Goal: Complete application form: Complete application form

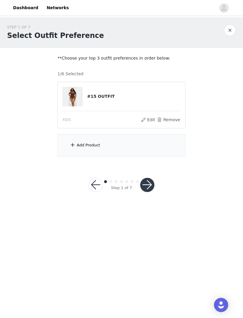
click at [150, 183] on button "button" at bounding box center [147, 185] width 14 height 14
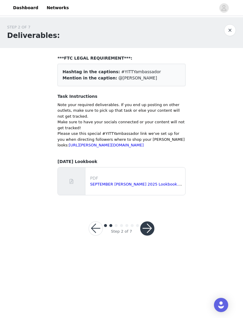
click at [145, 233] on button "button" at bounding box center [147, 228] width 14 height 14
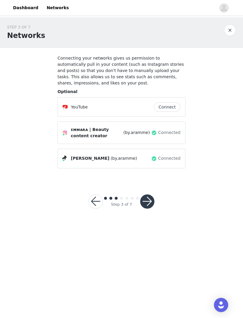
click at [151, 205] on button "button" at bounding box center [147, 201] width 14 height 14
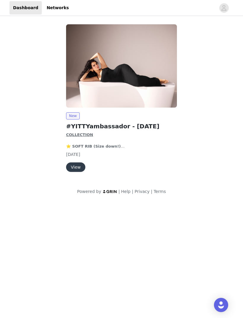
click at [75, 166] on button "View" at bounding box center [75, 166] width 19 height 9
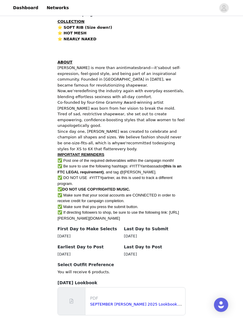
scroll to position [152, 0]
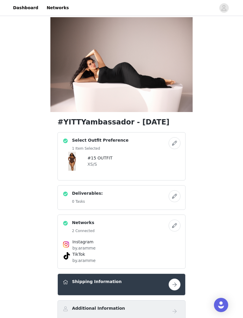
click at [174, 144] on button "button" at bounding box center [174, 143] width 12 height 12
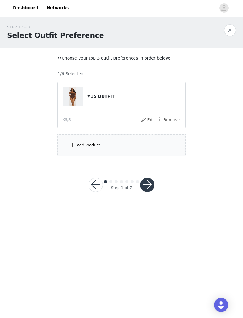
click at [159, 139] on div "Add Product" at bounding box center [121, 145] width 128 height 22
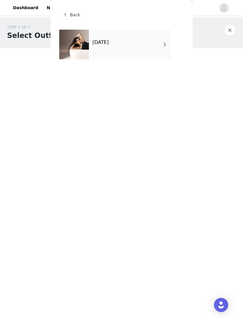
click at [153, 50] on div "[DATE]" at bounding box center [130, 45] width 82 height 30
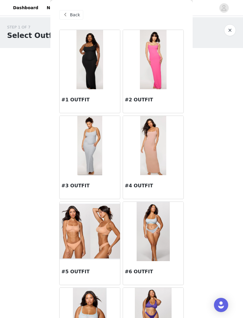
click at [157, 184] on h3 "#4 OUTFIT" at bounding box center [153, 185] width 57 height 7
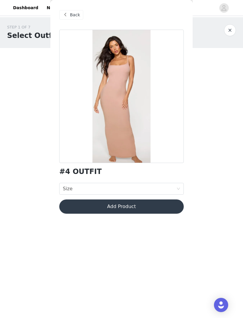
click at [171, 188] on div "Size Size" at bounding box center [119, 188] width 113 height 11
click at [226, 160] on div "STEP 1 OF 7 Select Outfit Preference **Choose your top 3 outfit preferences in …" at bounding box center [121, 90] width 243 height 146
click at [73, 16] on span "Back" at bounding box center [75, 15] width 10 height 6
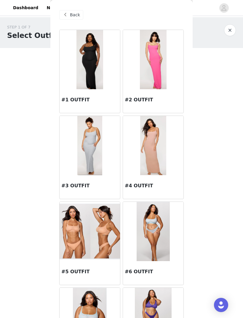
click at [105, 188] on h3 "#3 OUTFIT" at bounding box center [89, 185] width 57 height 7
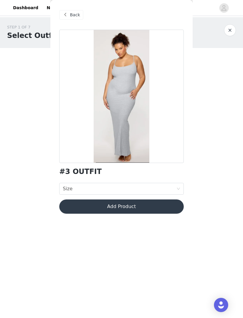
click at [141, 186] on div "Size Size" at bounding box center [119, 188] width 113 height 11
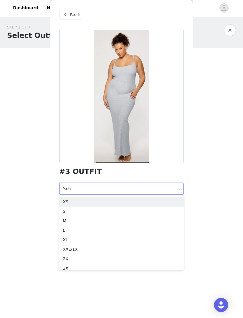
click at [135, 201] on div "XS" at bounding box center [121, 201] width 117 height 7
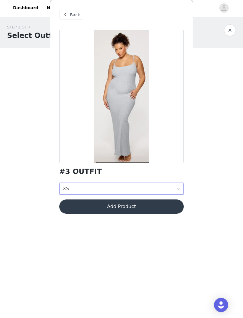
click at [130, 209] on button "Add Product" at bounding box center [121, 206] width 124 height 14
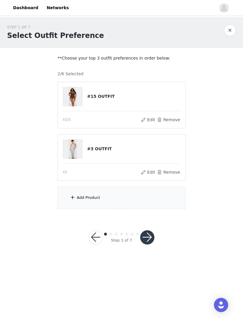
click at [138, 197] on div "Add Product" at bounding box center [121, 198] width 128 height 22
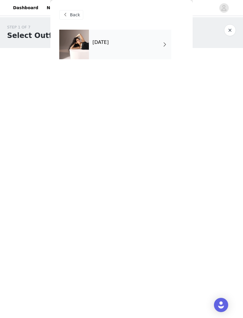
click at [158, 52] on div "September 2025" at bounding box center [130, 45] width 82 height 30
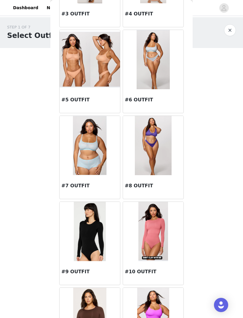
scroll to position [177, 0]
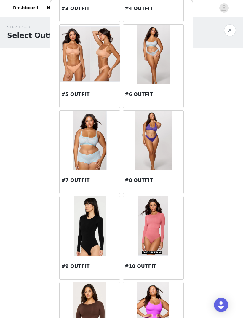
click at [96, 266] on h3 "#9 OUTFIT" at bounding box center [89, 266] width 57 height 7
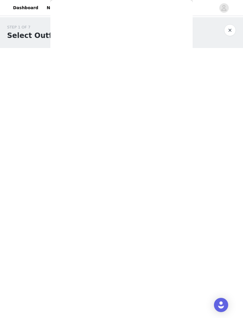
scroll to position [0, 0]
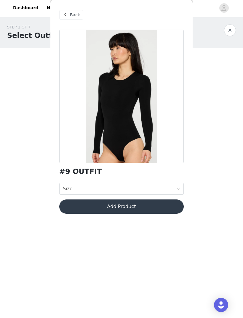
click at [150, 185] on div "Size Size" at bounding box center [119, 188] width 113 height 11
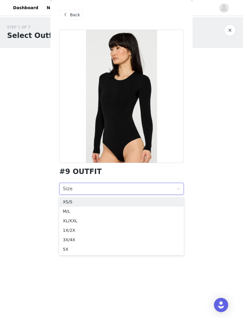
click at [143, 199] on div "XS/S" at bounding box center [121, 201] width 117 height 7
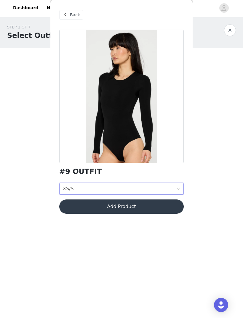
click at [141, 207] on button "Add Product" at bounding box center [121, 206] width 124 height 14
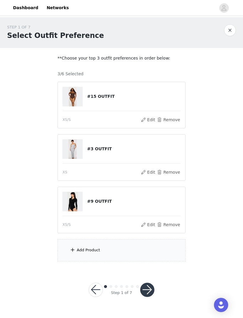
click at [121, 252] on div "Add Product" at bounding box center [121, 250] width 128 height 22
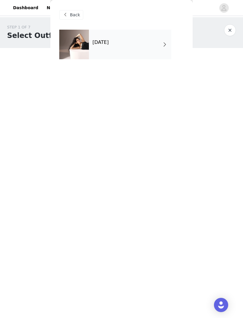
click at [150, 51] on div "September 2025" at bounding box center [130, 45] width 82 height 30
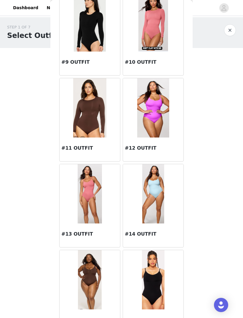
scroll to position [385, 0]
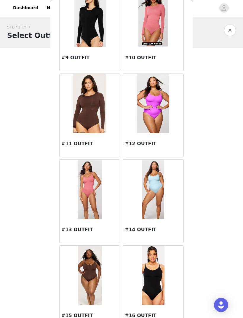
click at [157, 230] on h3 "#14 OUTFIT" at bounding box center [153, 229] width 57 height 7
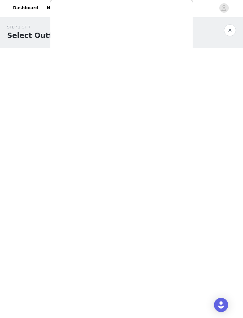
scroll to position [0, 0]
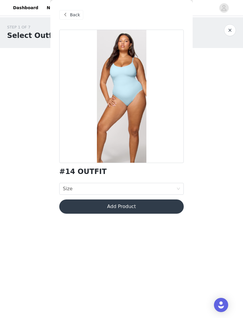
click at [151, 189] on div "Size Size" at bounding box center [119, 188] width 113 height 11
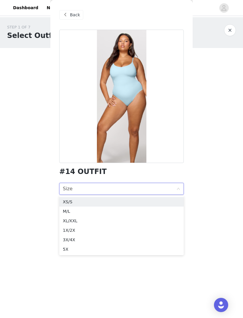
click at [147, 202] on div "XS/S" at bounding box center [121, 201] width 117 height 7
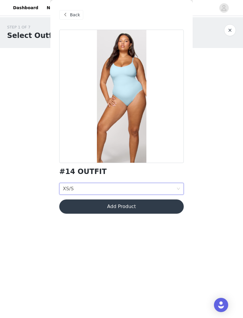
click at [147, 207] on button "Add Product" at bounding box center [121, 206] width 124 height 14
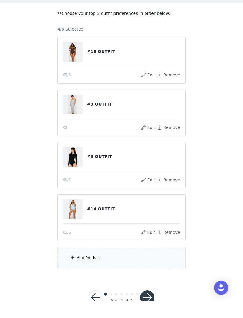
scroll to position [26, 0]
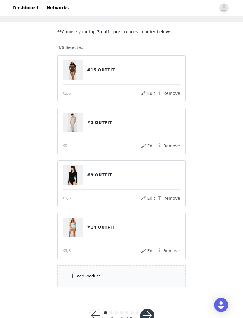
click at [130, 274] on div "Add Product" at bounding box center [121, 276] width 128 height 22
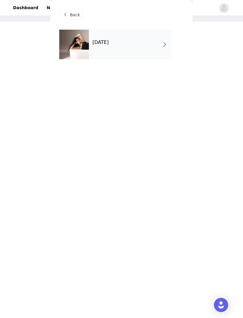
click at [159, 45] on div "September 2025" at bounding box center [130, 45] width 82 height 30
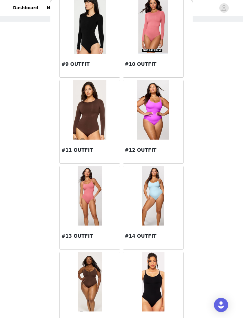
scroll to position [379, 0]
click at [97, 317] on div "#15 OUTFIT" at bounding box center [90, 323] width 60 height 24
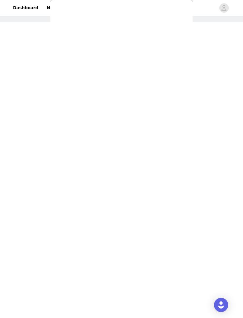
scroll to position [0, 0]
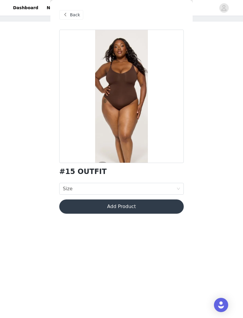
click at [173, 186] on div "Size Size" at bounding box center [119, 188] width 113 height 11
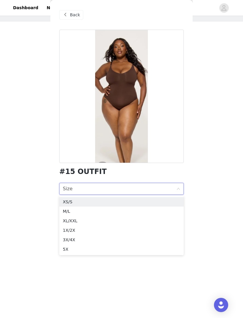
click at [148, 205] on div "XS/S" at bounding box center [121, 201] width 117 height 7
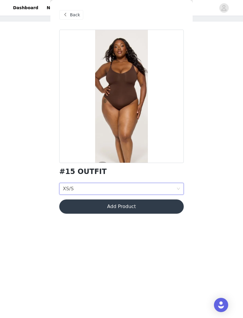
click at [154, 200] on button "Add Product" at bounding box center [121, 206] width 124 height 14
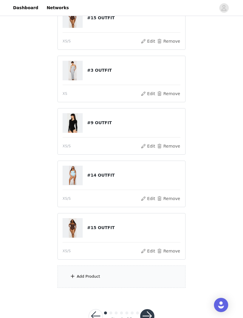
scroll to position [79, 0]
click at [123, 281] on div "Add Product" at bounding box center [121, 276] width 128 height 22
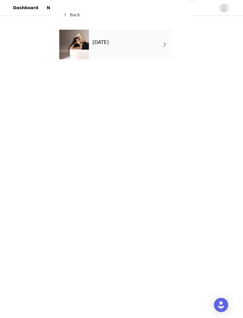
click at [154, 50] on div "September 2025" at bounding box center [130, 45] width 82 height 30
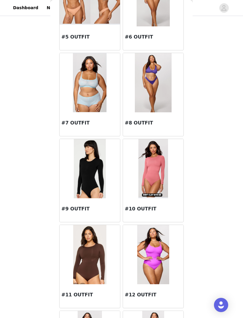
scroll to position [235, 0]
click at [104, 283] on img at bounding box center [89, 253] width 33 height 59
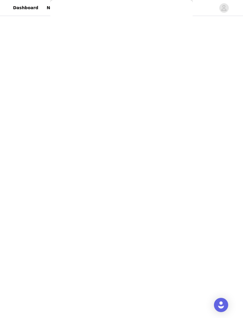
scroll to position [0, 0]
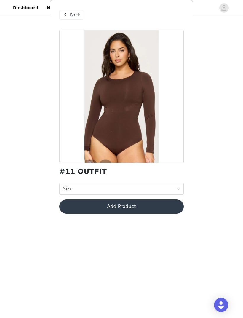
click at [166, 187] on div "Size Size" at bounding box center [119, 188] width 113 height 11
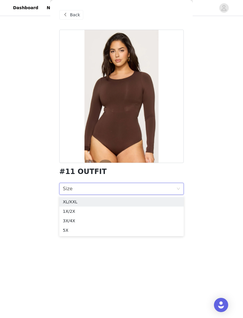
click at [120, 256] on div "Back #11 OUTFIT Size Size Add Product" at bounding box center [121, 159] width 142 height 318
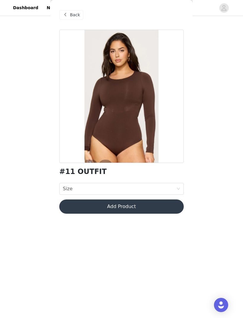
click at [73, 12] on span "Back" at bounding box center [75, 15] width 10 height 6
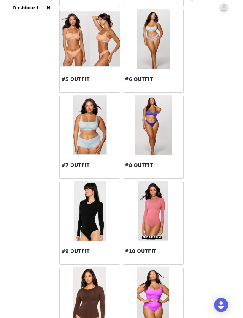
scroll to position [220, 0]
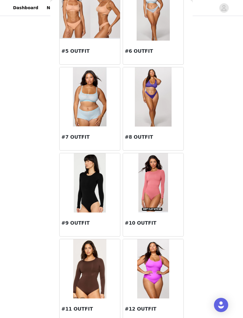
click at [165, 218] on div "#10 OUTFIT" at bounding box center [153, 224] width 60 height 24
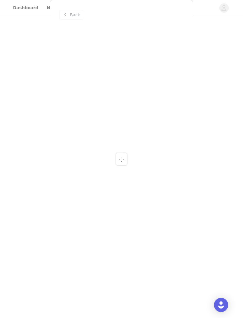
scroll to position [0, 0]
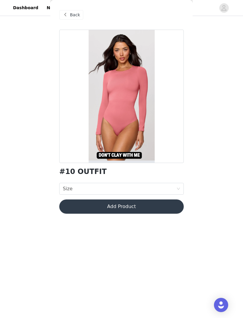
click at [155, 189] on div "Size Size" at bounding box center [119, 188] width 113 height 11
click at [113, 272] on div "Back #10 OUTFIT Size Size Add Product" at bounding box center [121, 159] width 142 height 318
click at [77, 14] on span "Back" at bounding box center [75, 15] width 10 height 6
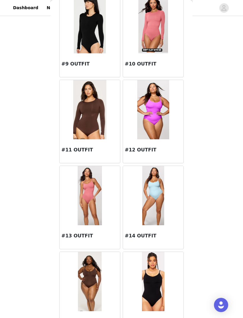
scroll to position [379, 0]
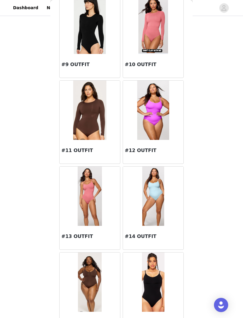
click at [150, 283] on img at bounding box center [153, 281] width 23 height 59
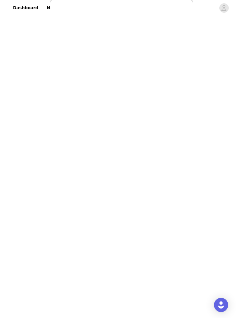
scroll to position [0, 0]
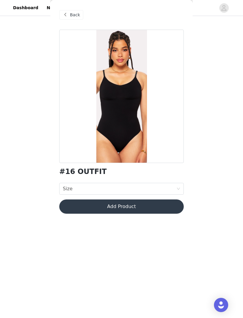
click at [118, 187] on div "Size Size" at bounding box center [119, 188] width 113 height 11
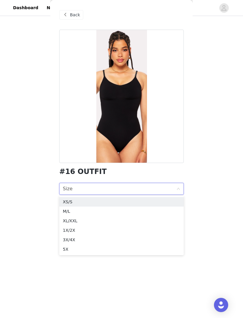
click at [139, 200] on div "XS/S" at bounding box center [121, 201] width 117 height 7
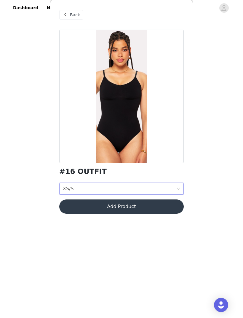
click at [158, 207] on button "Add Product" at bounding box center [121, 206] width 124 height 14
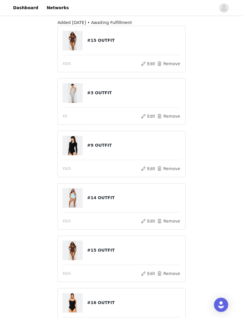
scroll to position [46, 0]
click at [173, 273] on button "Remove" at bounding box center [169, 273] width 24 height 7
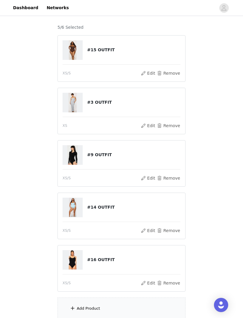
click at [128, 313] on div "Add Product" at bounding box center [121, 308] width 128 height 22
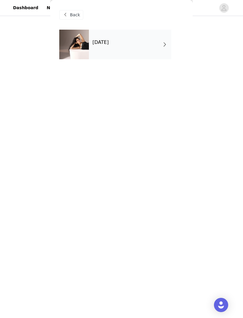
click at [160, 49] on div "September 2025" at bounding box center [130, 45] width 82 height 30
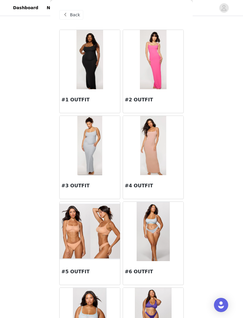
click at [72, 12] on span "Back" at bounding box center [75, 15] width 10 height 6
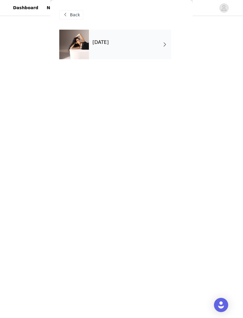
click at [70, 16] on span "Back" at bounding box center [75, 15] width 10 height 6
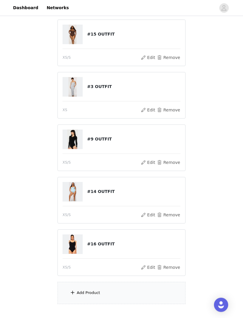
scroll to position [64, 0]
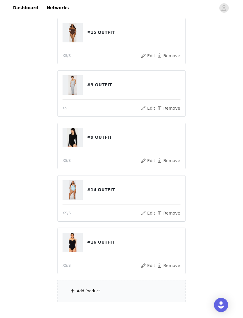
click at [119, 291] on div "Add Product" at bounding box center [121, 291] width 128 height 22
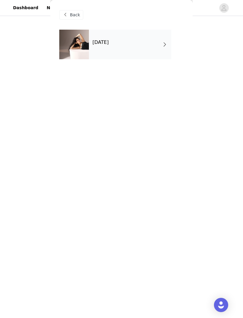
click at [145, 51] on div "September 2025" at bounding box center [130, 45] width 82 height 30
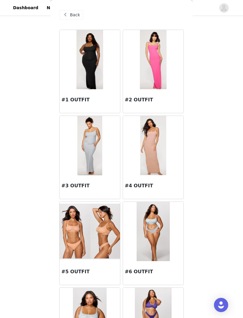
click at [142, 175] on img at bounding box center [153, 145] width 26 height 59
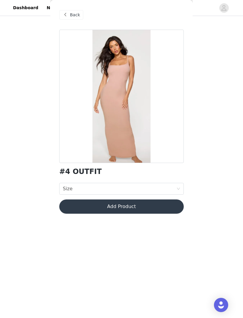
click at [145, 188] on div "Size Size" at bounding box center [119, 188] width 113 height 11
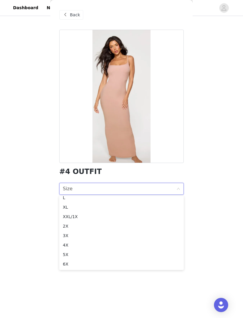
scroll to position [14, 0]
click at [73, 14] on span "Back" at bounding box center [75, 15] width 10 height 6
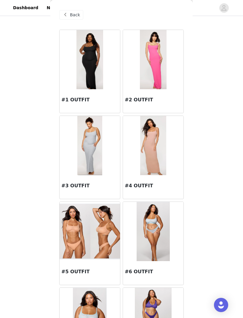
click at [102, 102] on h3 "#1 OUTFIT" at bounding box center [89, 99] width 57 height 7
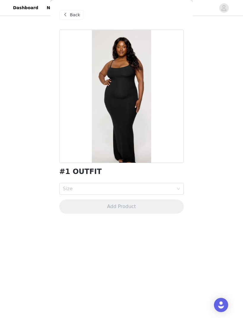
click at [148, 191] on div "Size" at bounding box center [118, 189] width 111 height 6
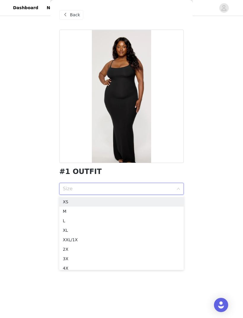
click at [141, 201] on div "XS" at bounding box center [121, 201] width 117 height 7
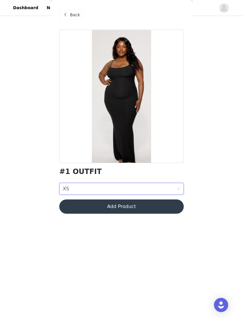
click at [142, 207] on button "Add Product" at bounding box center [121, 206] width 124 height 14
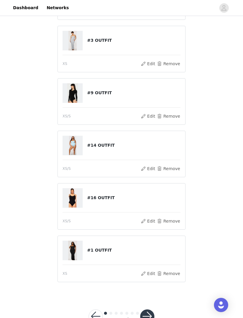
scroll to position [99, 0]
click at [151, 316] on button "button" at bounding box center [147, 316] width 14 height 14
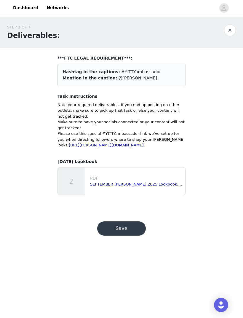
click at [125, 233] on button "Save" at bounding box center [121, 228] width 49 height 14
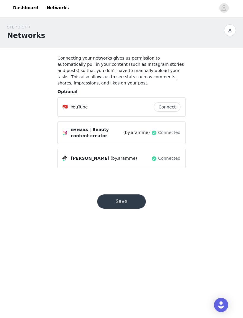
click at [131, 206] on button "Save" at bounding box center [121, 201] width 49 height 14
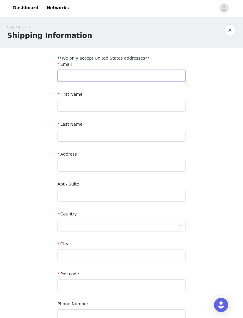
click at [151, 77] on input "text" at bounding box center [121, 76] width 128 height 12
type input "Byaramme.mua@gmail.com"
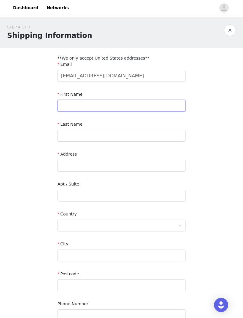
click at [146, 106] on input "text" at bounding box center [121, 106] width 128 height 12
type input "Emmara"
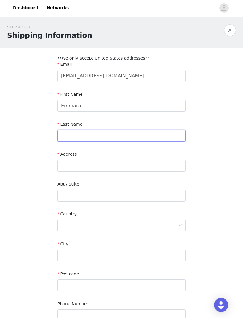
type input "Cervera"
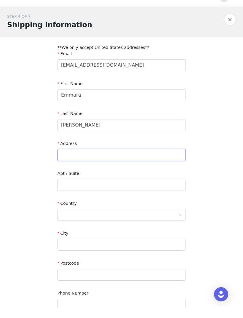
scroll to position [11, 0]
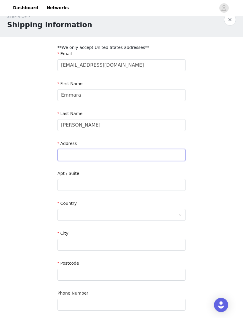
click at [103, 156] on input "text" at bounding box center [121, 155] width 128 height 12
click at [74, 155] on input "text" at bounding box center [121, 155] width 128 height 12
paste input "444 Alaska Avenue"
type input "444 Alaska Avenue"
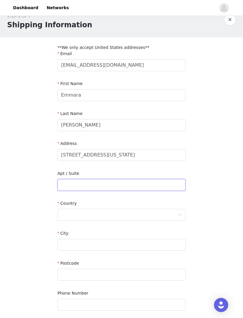
click at [84, 185] on input "text" at bounding box center [121, 185] width 128 height 12
click at [76, 184] on input "text" at bounding box center [121, 185] width 128 height 12
paste input "Suite #BJM849"
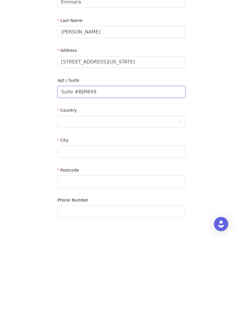
type input "Suite #BJM849"
click at [124, 197] on div at bounding box center [119, 202] width 117 height 11
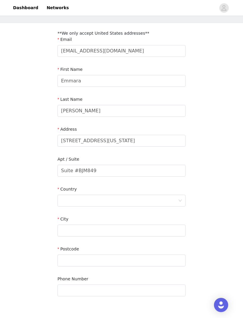
scroll to position [25, 0]
click at [118, 199] on div at bounding box center [119, 200] width 117 height 11
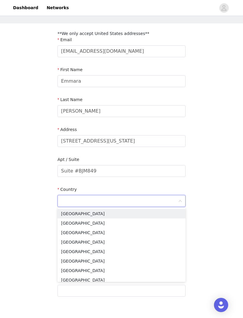
click at [132, 213] on li "United States" at bounding box center [121, 213] width 128 height 9
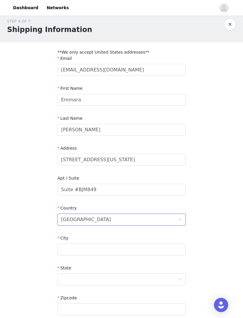
scroll to position [73, 0]
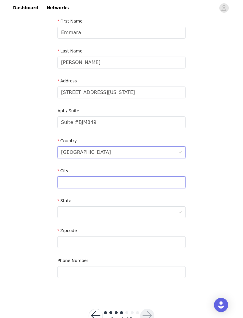
click at [148, 183] on input "text" at bounding box center [121, 182] width 128 height 12
type input "Torrance"
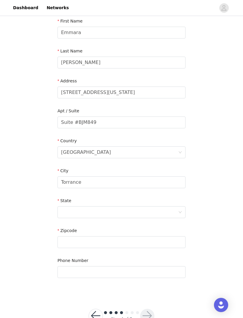
click at [122, 217] on div at bounding box center [119, 211] width 117 height 11
click at [227, 46] on div "STEP 4 OF 7 Shipping Information **We only accept United States addresses** Ema…" at bounding box center [121, 119] width 243 height 350
click at [105, 214] on div at bounding box center [119, 211] width 117 height 11
click at [111, 207] on input at bounding box center [119, 211] width 117 height 11
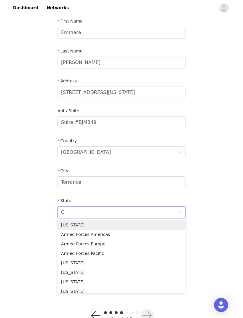
type input "CA"
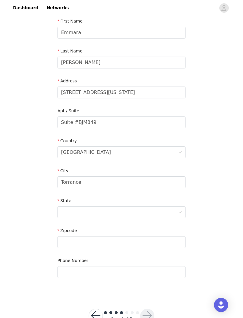
click at [133, 212] on div at bounding box center [119, 211] width 117 height 11
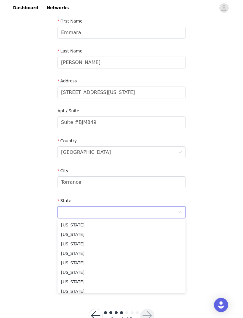
scroll to position [76, 0]
click at [116, 226] on li "California" at bounding box center [121, 224] width 128 height 9
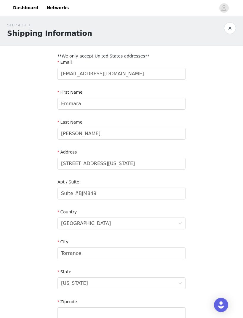
scroll to position [0, 0]
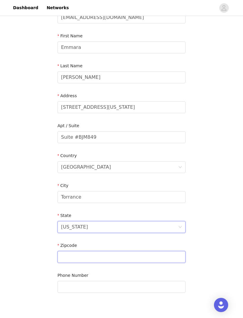
click at [99, 257] on input "text" at bounding box center [121, 257] width 128 height 12
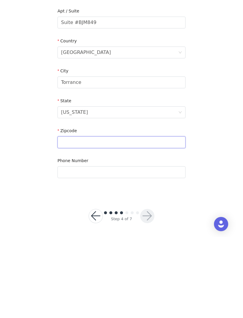
click at [80, 217] on input "text" at bounding box center [121, 223] width 128 height 12
paste input "90503"
type input "90503"
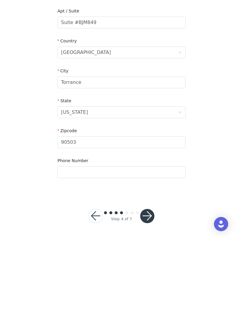
click at [148, 290] on button "button" at bounding box center [147, 297] width 14 height 14
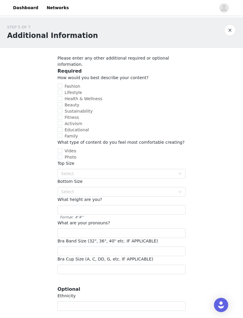
click at [60, 102] on input "Beauty" at bounding box center [59, 104] width 5 height 5
checkbox input "true"
click at [59, 90] on input "Lifestyle" at bounding box center [59, 92] width 5 height 5
checkbox input "true"
click at [60, 83] on input "Fashion" at bounding box center [59, 85] width 5 height 5
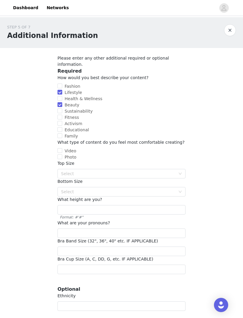
checkbox input "true"
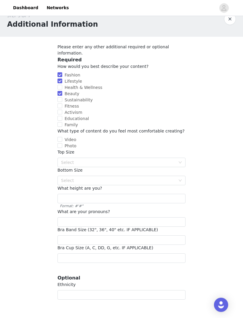
scroll to position [11, 0]
click at [57, 137] on input "Video" at bounding box center [59, 139] width 5 height 5
checkbox input "true"
click at [179, 160] on icon "icon: down" at bounding box center [180, 162] width 4 height 4
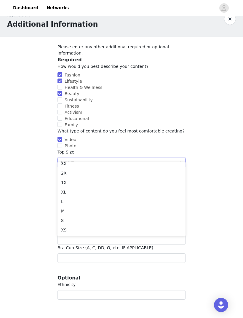
scroll to position [33, 0]
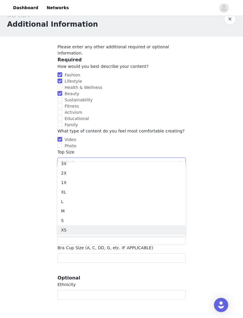
click at [158, 230] on li "XS" at bounding box center [121, 229] width 128 height 9
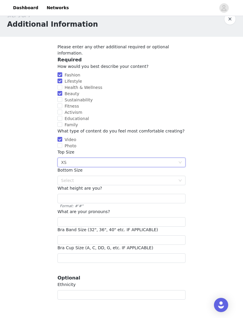
click at [173, 177] on div "Select" at bounding box center [118, 180] width 114 height 6
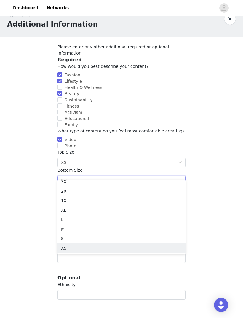
click at [156, 245] on li "XS" at bounding box center [121, 247] width 128 height 9
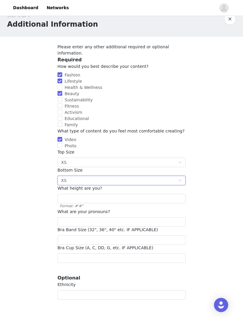
click at [177, 178] on div "Select XS" at bounding box center [119, 180] width 117 height 9
click at [211, 191] on div "STEP 5 OF 7 Additional Information Please enter any other additional required o…" at bounding box center [121, 156] width 243 height 301
click at [179, 194] on input "text" at bounding box center [121, 198] width 128 height 9
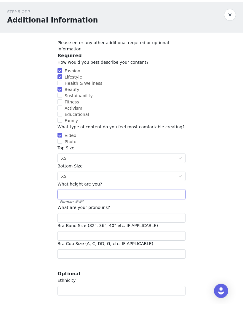
scroll to position [15, 0]
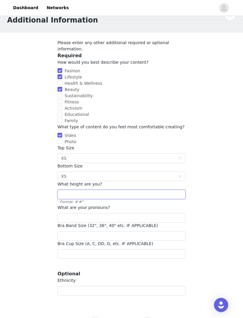
click at [127, 189] on input "text" at bounding box center [121, 193] width 128 height 9
type input "1.55"
click at [227, 194] on div "STEP 5 OF 7 Additional Information Please enter any other additional required o…" at bounding box center [121, 152] width 243 height 301
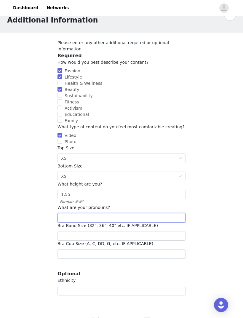
click at [148, 215] on input "text" at bounding box center [121, 217] width 128 height 9
type input "She/her"
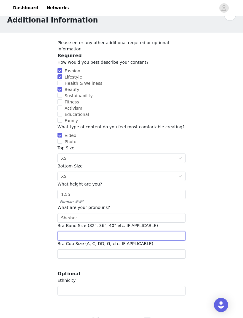
click at [158, 231] on input "number" at bounding box center [121, 235] width 128 height 9
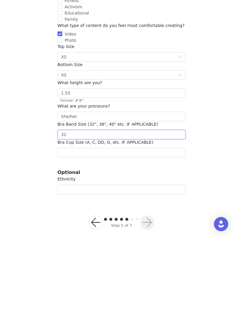
type input "32"
click at [168, 229] on input "text" at bounding box center [121, 233] width 128 height 9
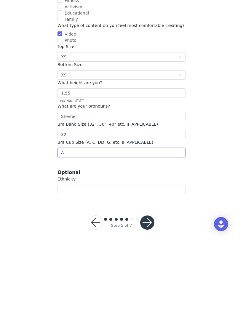
type input "A"
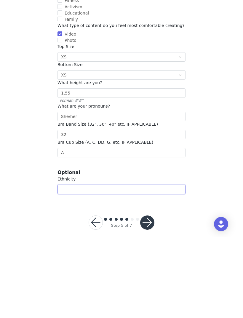
click at [158, 265] on input "text" at bounding box center [121, 269] width 128 height 9
type input "Latina"
click at [148, 296] on button "button" at bounding box center [147, 303] width 14 height 14
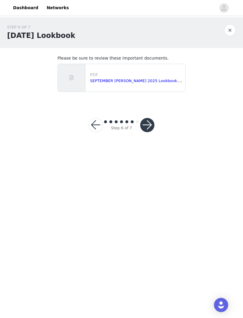
click at [153, 82] on link "SEPTEMBER YITTY 2025 Lookbook.pdf" at bounding box center [137, 80] width 94 height 4
click at [142, 123] on button "button" at bounding box center [147, 125] width 14 height 14
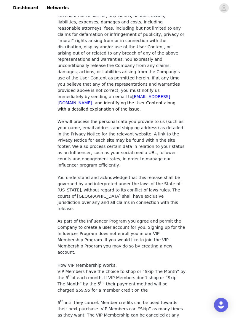
scroll to position [404, 0]
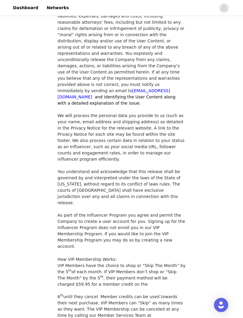
click at [56, 271] on section "You must agree to these content rights to participate. You represent and warran…" at bounding box center [121, 3] width 142 height 719
checkbox input "true"
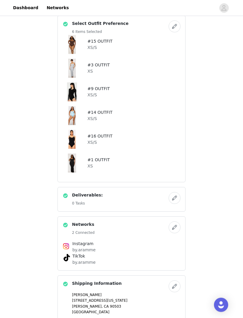
scroll to position [117, 0]
click at [175, 199] on button "button" at bounding box center [174, 198] width 12 height 12
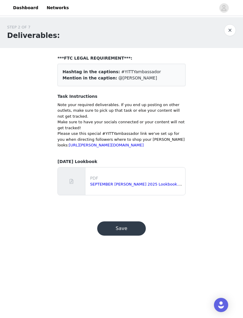
click at [132, 235] on button "Save" at bounding box center [121, 228] width 49 height 14
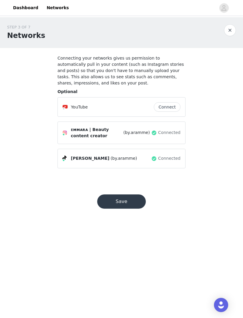
click at [139, 201] on button "Save" at bounding box center [121, 201] width 49 height 14
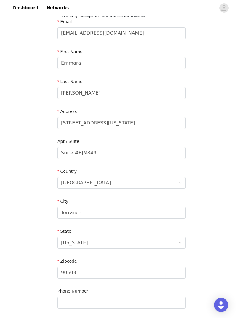
scroll to position [73, 0]
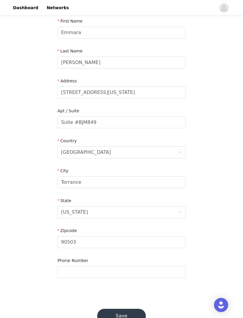
click at [128, 314] on button "Save" at bounding box center [121, 316] width 49 height 14
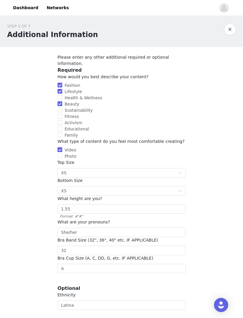
scroll to position [17, 0]
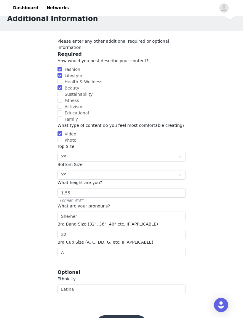
click at [129, 315] on button "Save" at bounding box center [121, 322] width 49 height 14
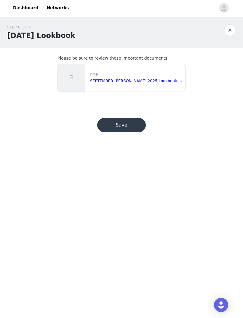
click at [131, 123] on button "Save" at bounding box center [121, 125] width 49 height 14
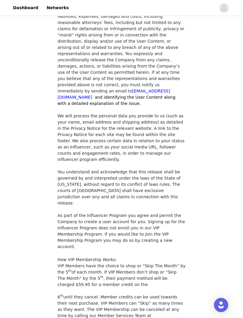
scroll to position [404, 0]
checkbox input "true"
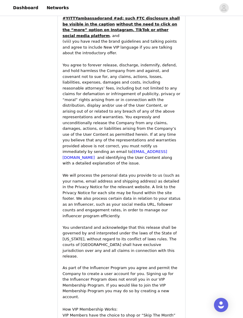
scroll to position [870, 0]
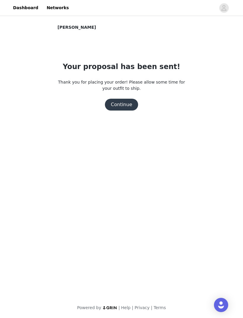
click at [128, 105] on button "Continue" at bounding box center [121, 105] width 33 height 12
